Goal: Task Accomplishment & Management: Use online tool/utility

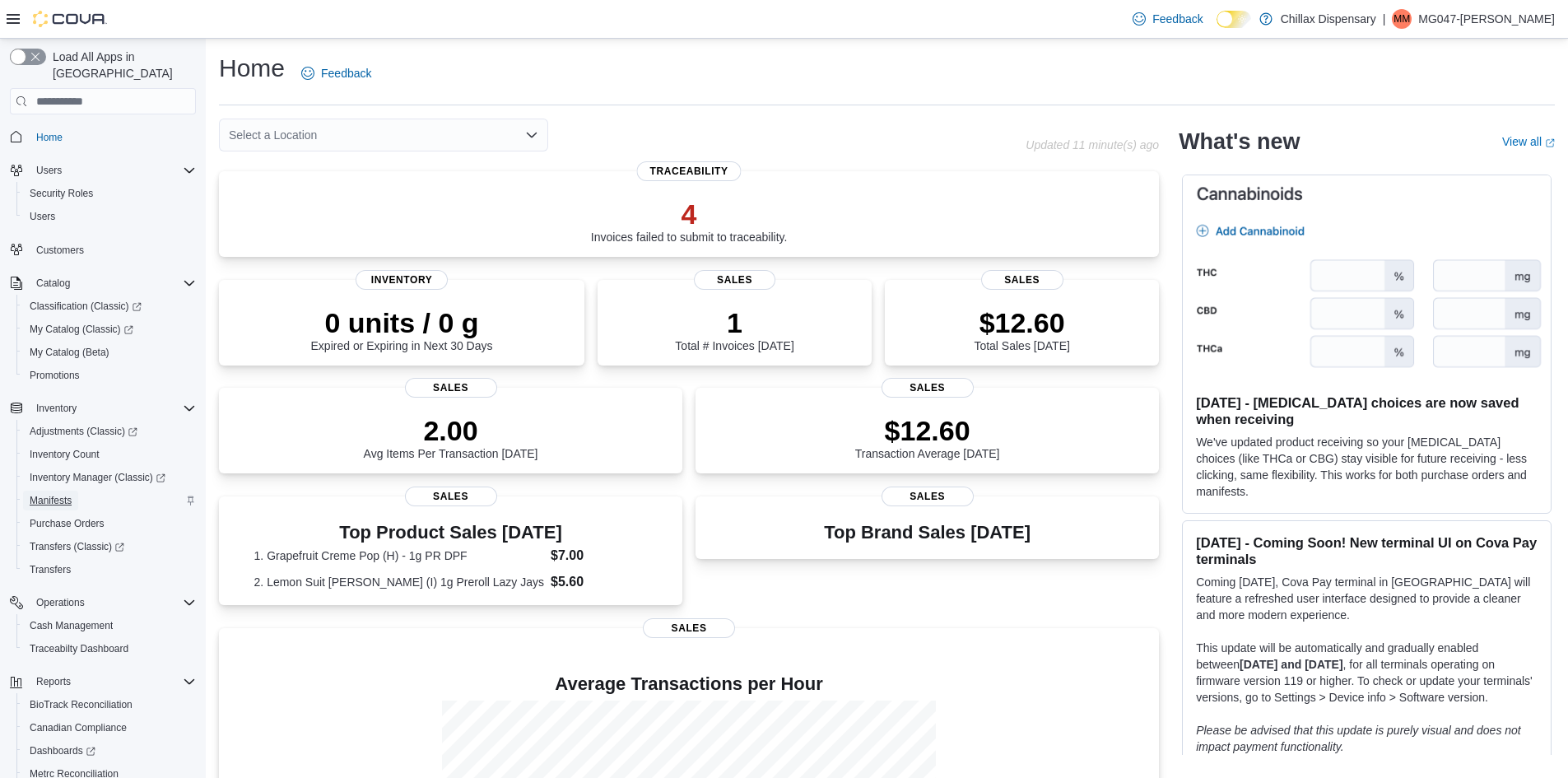
click at [75, 491] on link "Manifests" at bounding box center [50, 501] width 55 height 20
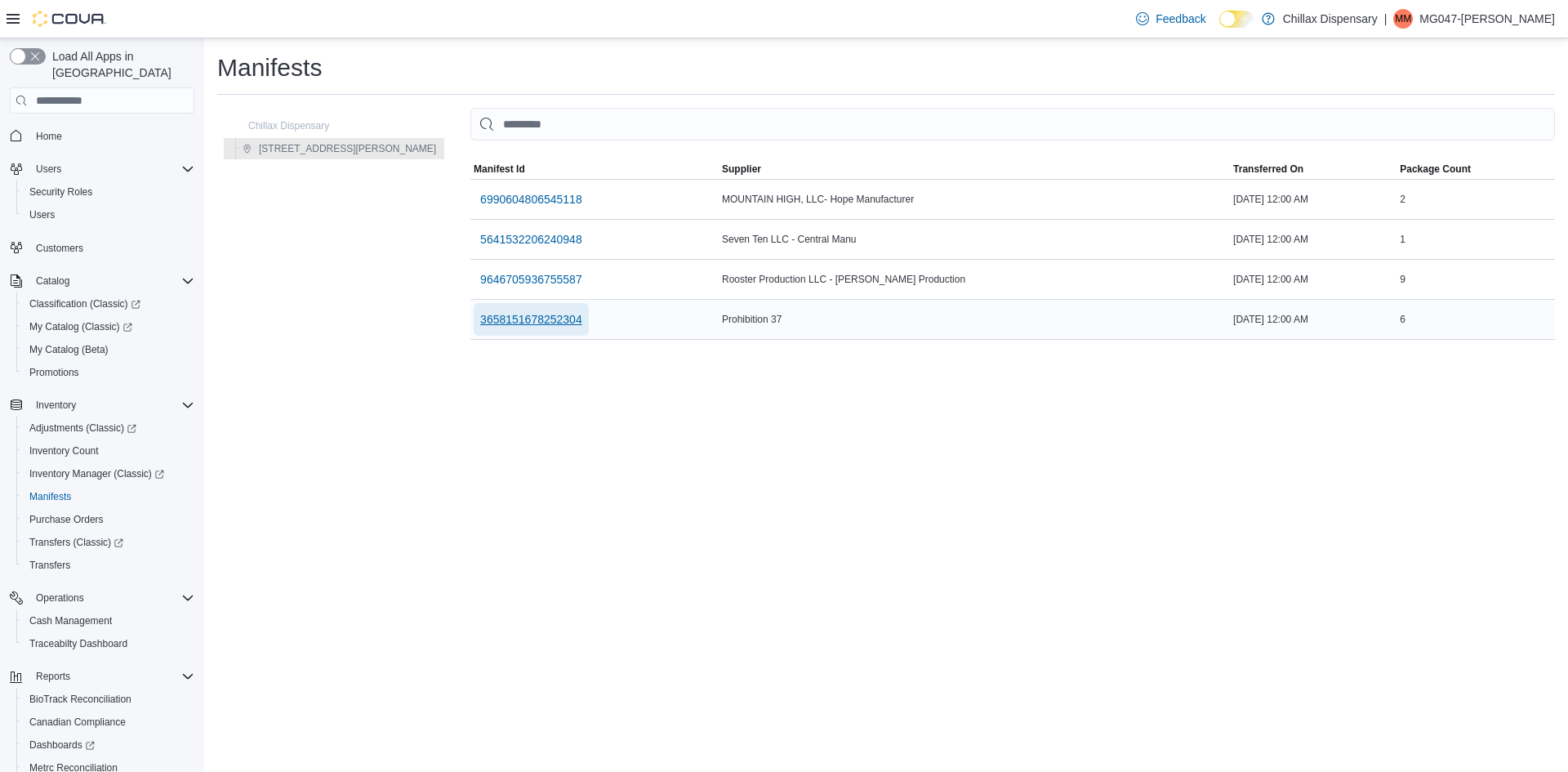
click at [480, 312] on span "3658151678252304" at bounding box center [532, 319] width 102 height 17
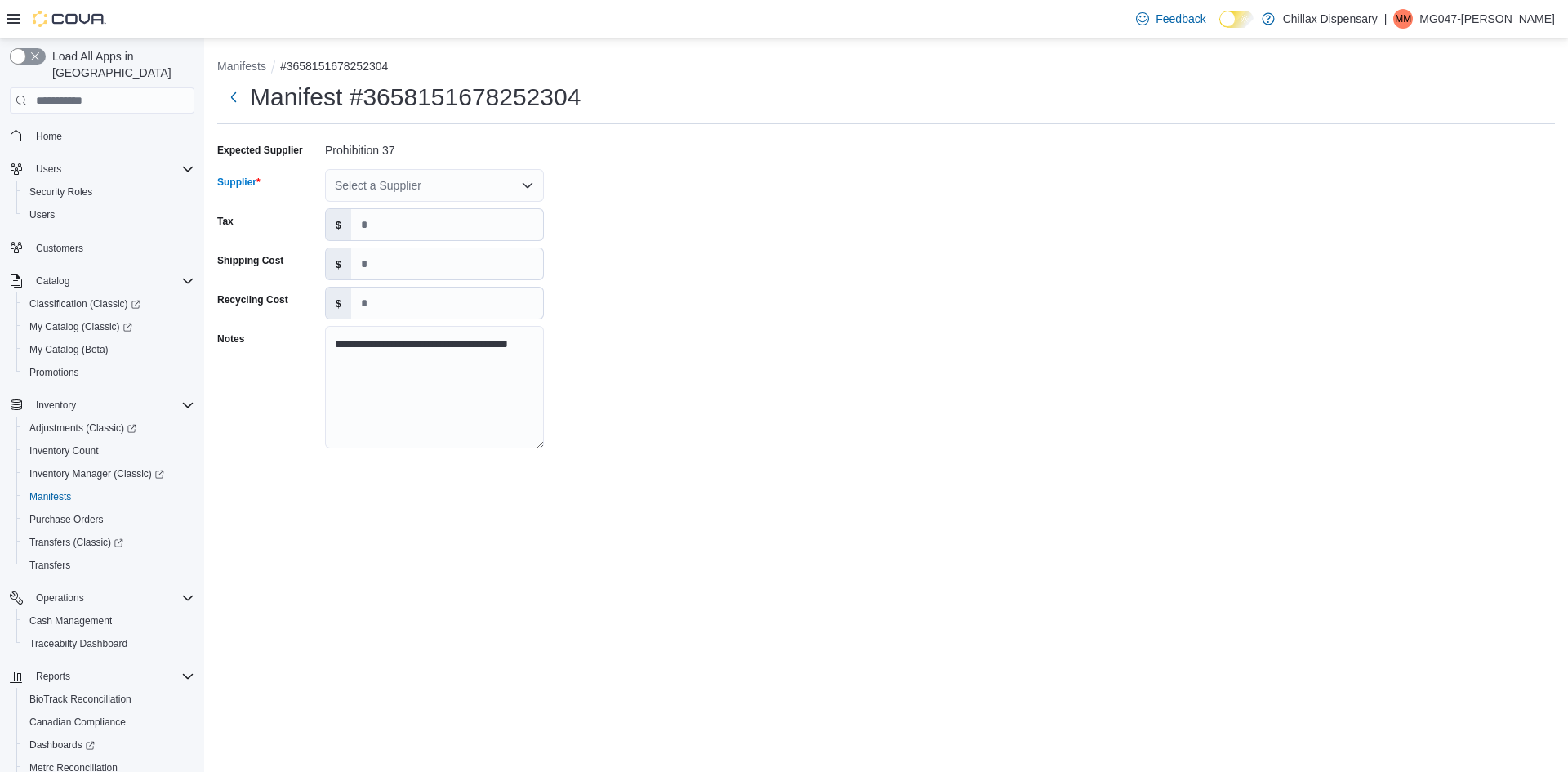
click at [394, 183] on div "Select a Supplier" at bounding box center [434, 185] width 219 height 32
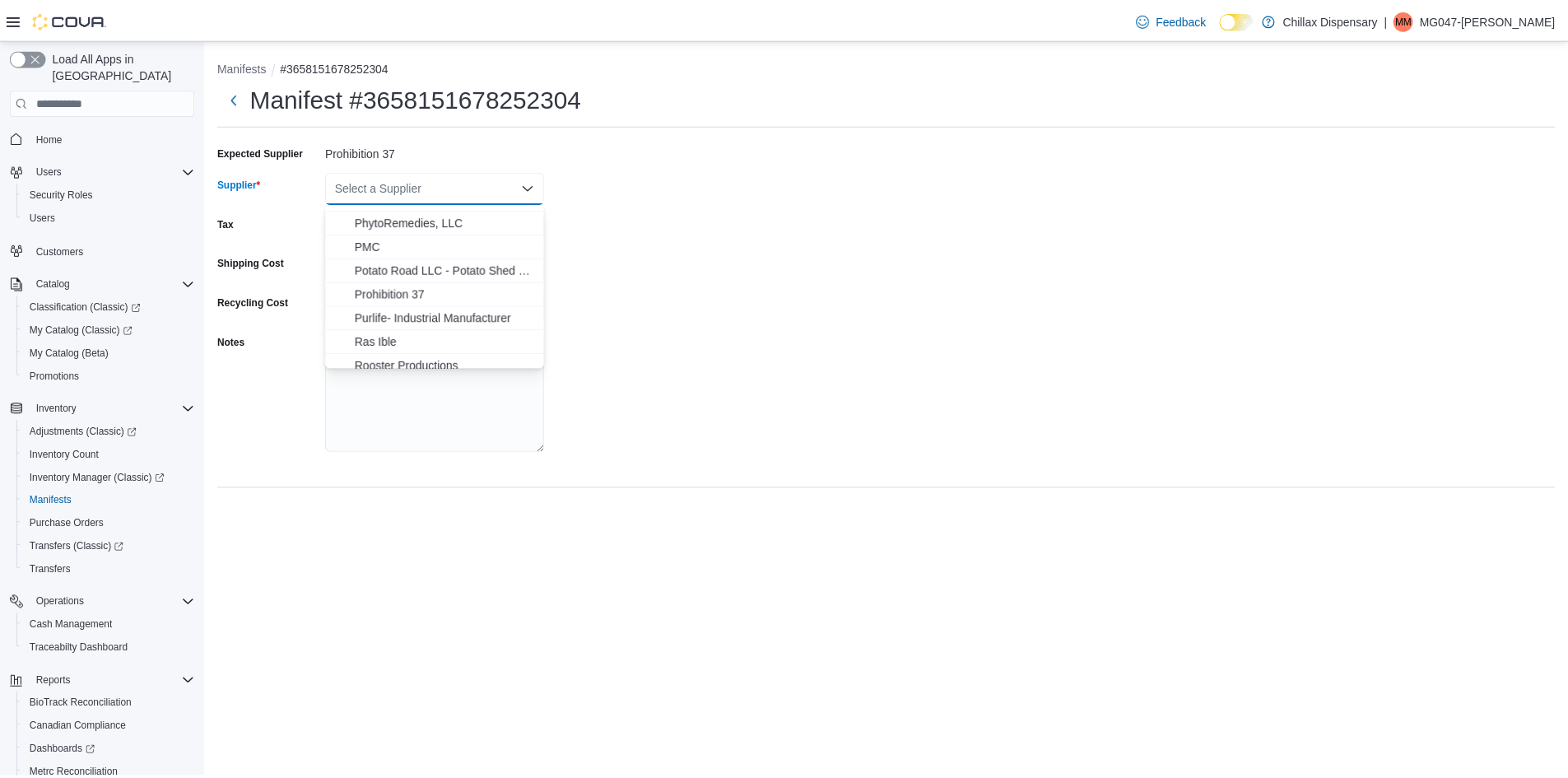
scroll to position [2304, 0]
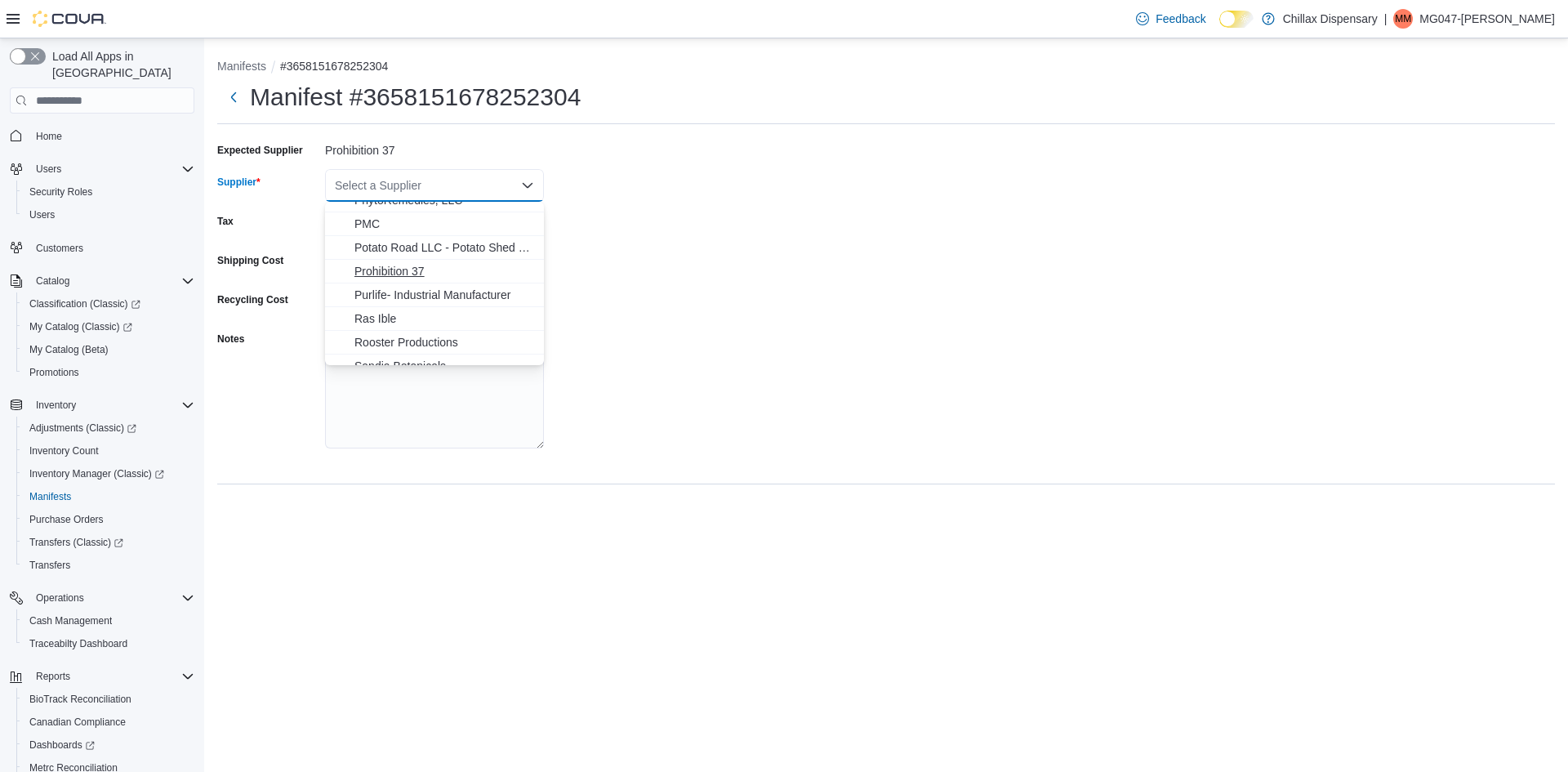
click at [419, 267] on span "Prohibition 37" at bounding box center [444, 271] width 180 height 17
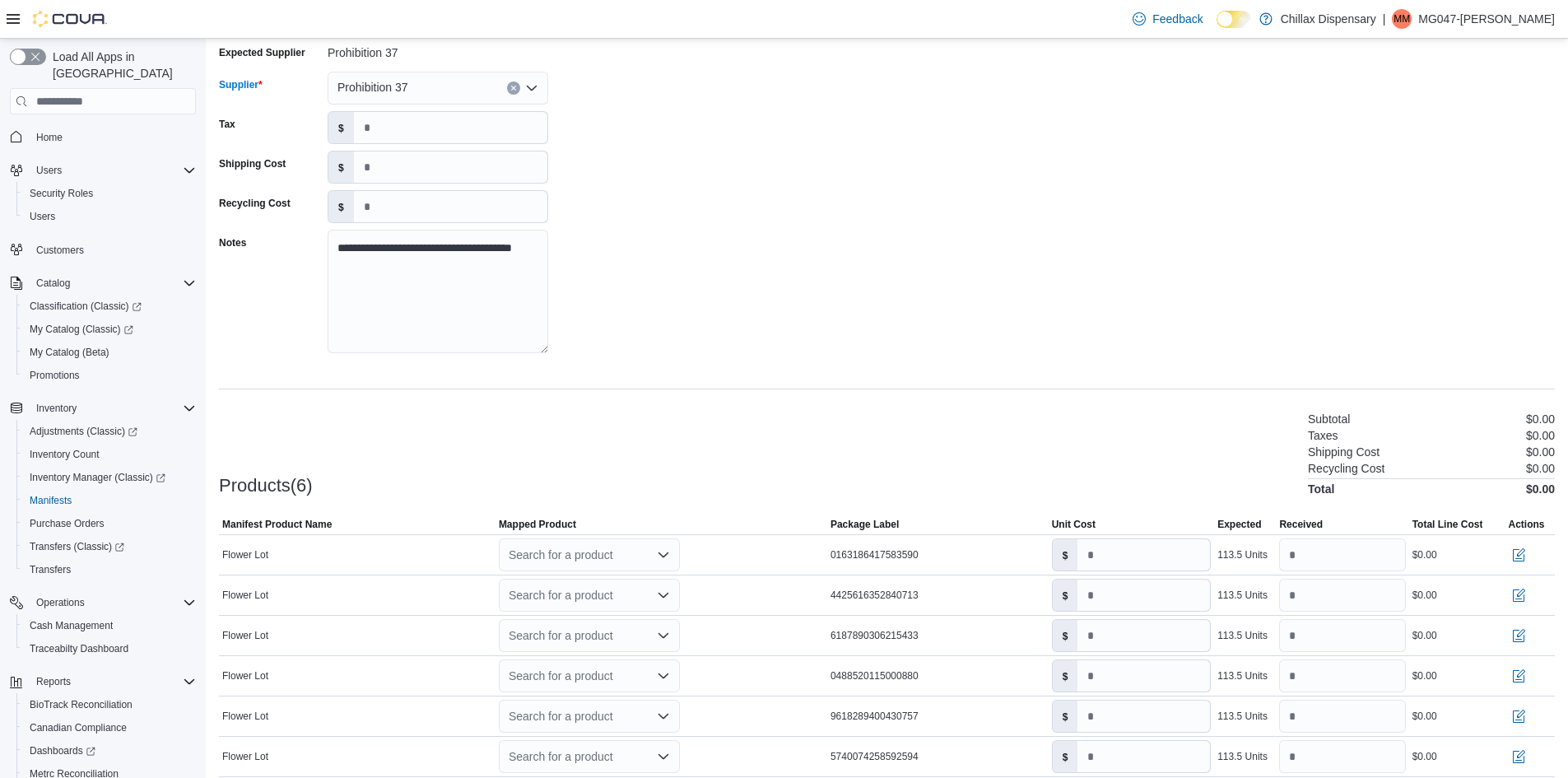
scroll to position [163, 0]
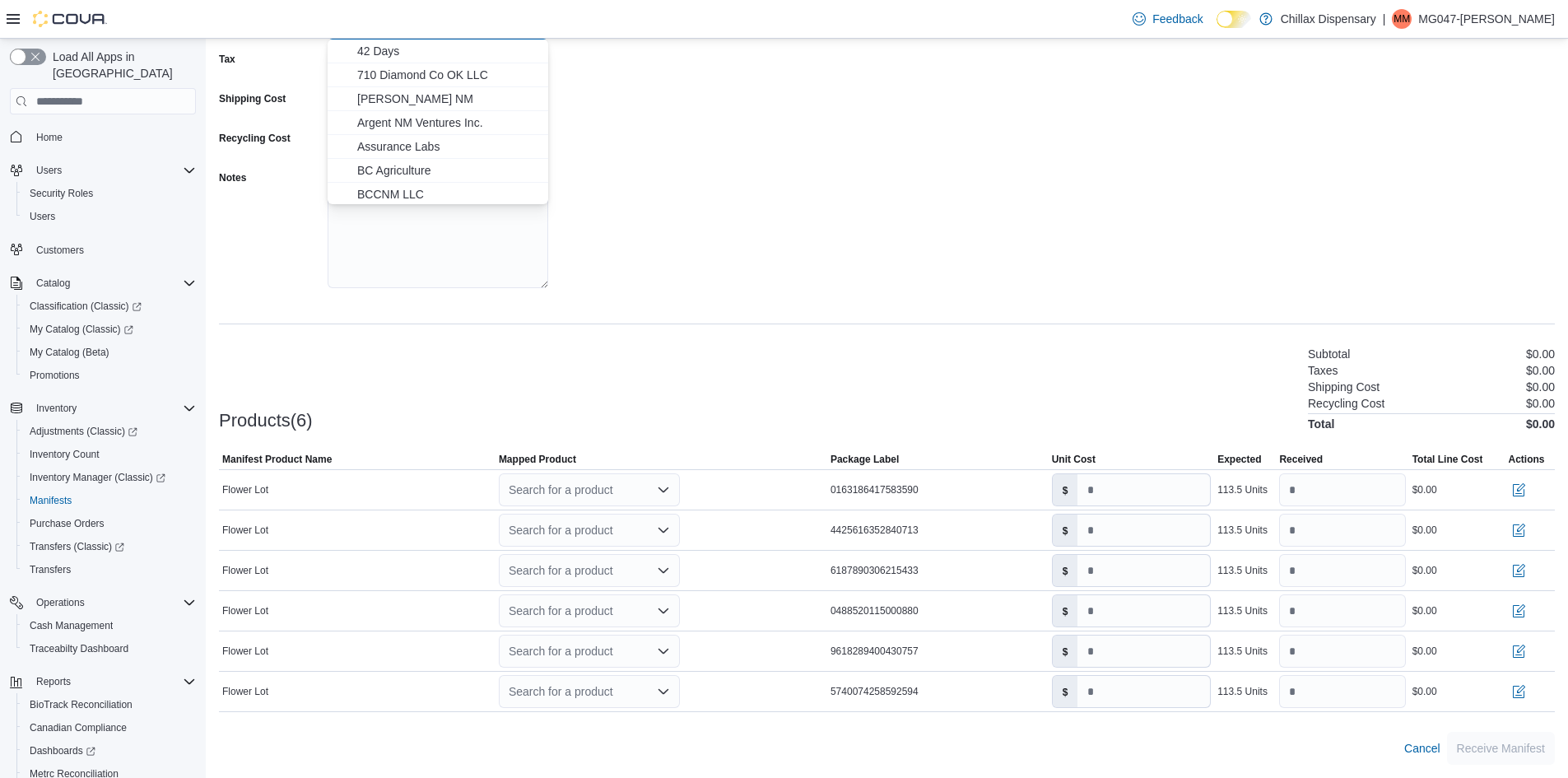
click at [622, 389] on div "Products(6) Subtotal $0.00 Taxes $0.00 Shipping Cost $0.00 Recycling Cost $0.00…" at bounding box center [887, 387] width 1336 height 86
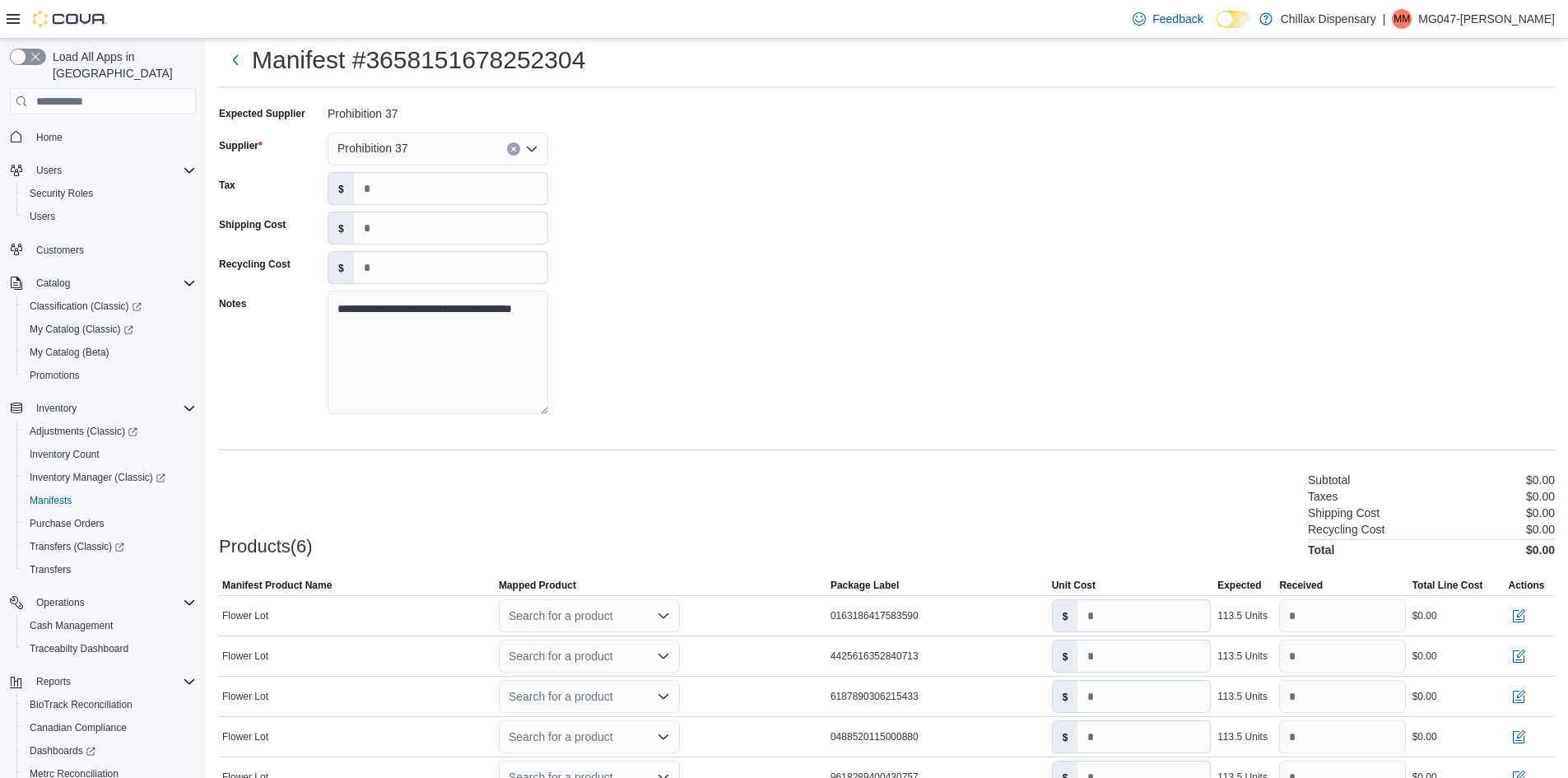
scroll to position [0, 0]
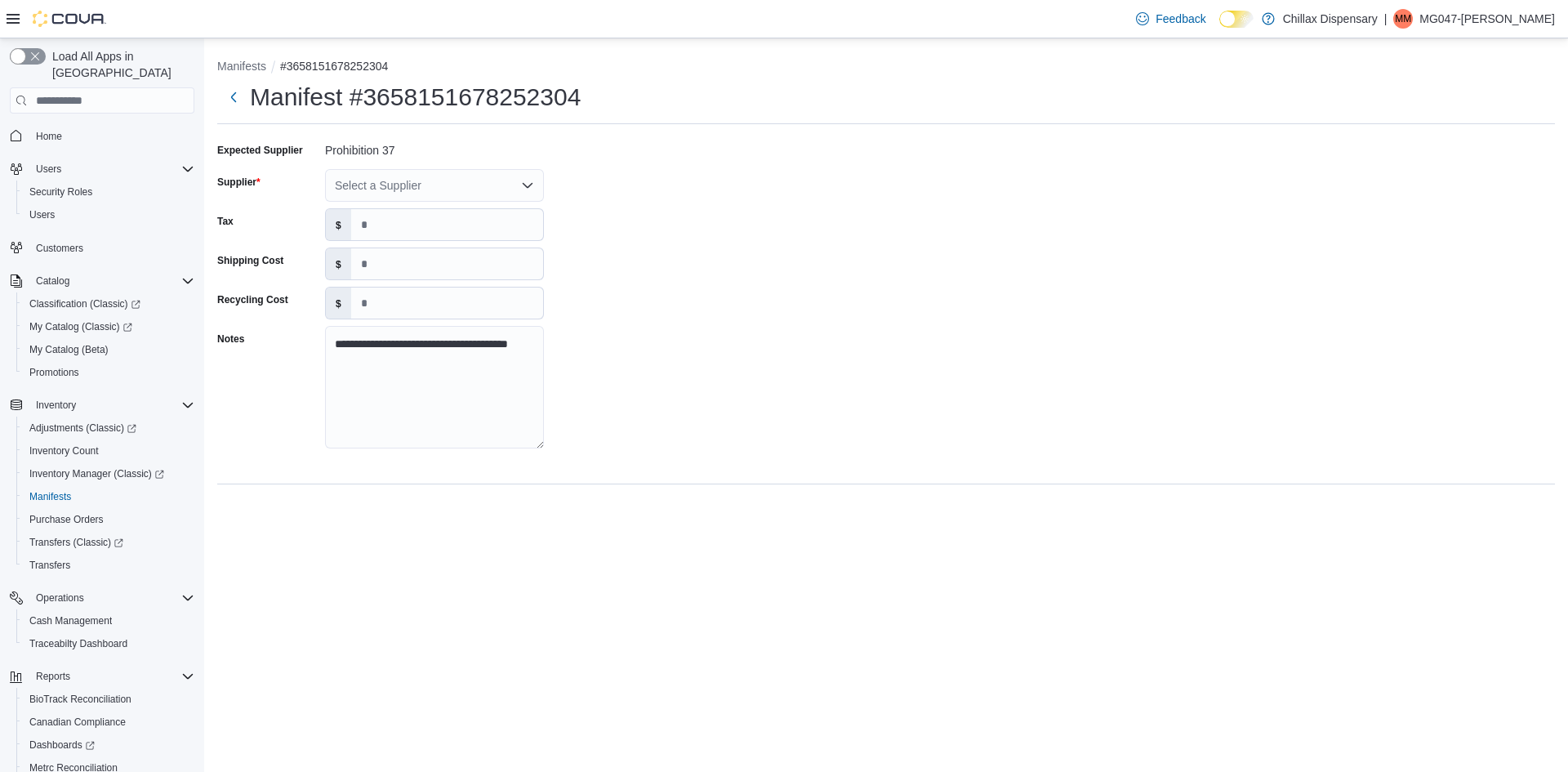
click at [483, 187] on div "Select a Supplier" at bounding box center [434, 185] width 219 height 32
